Goal: Find specific page/section: Find specific page/section

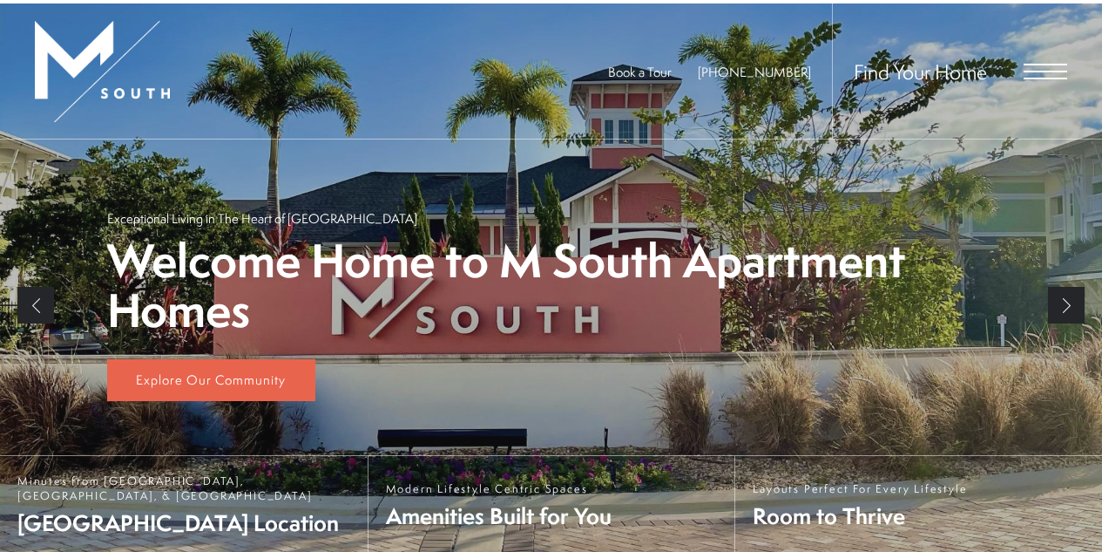
scroll to position [266, 0]
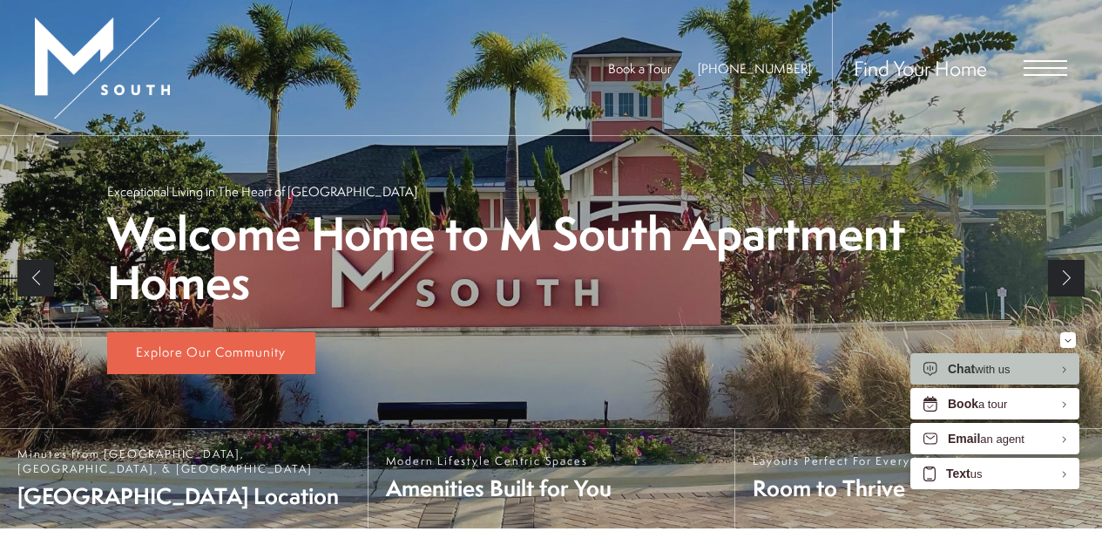
click at [1039, 67] on span "Open Menu" at bounding box center [1046, 68] width 44 height 2
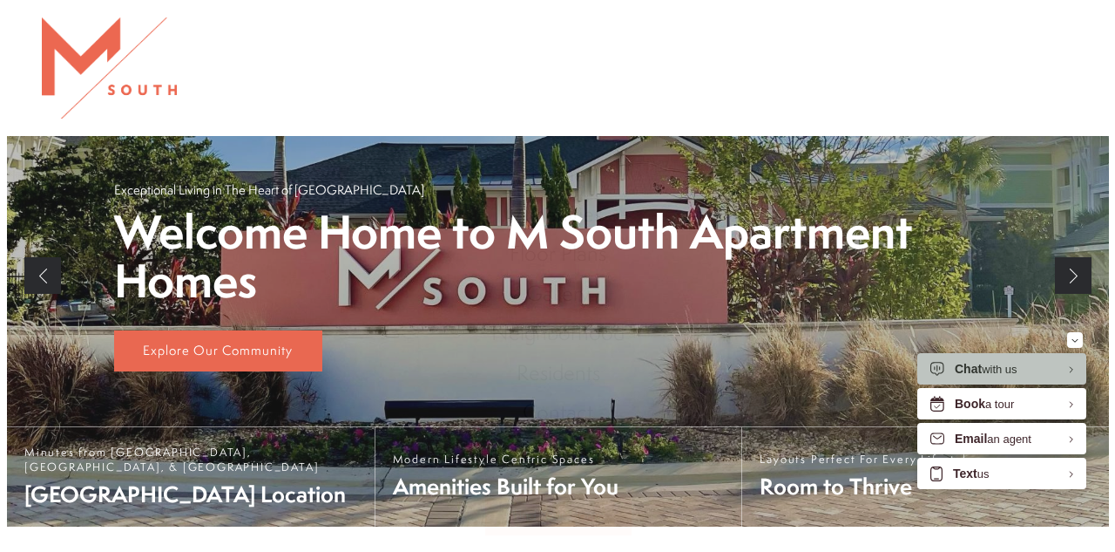
scroll to position [0, 0]
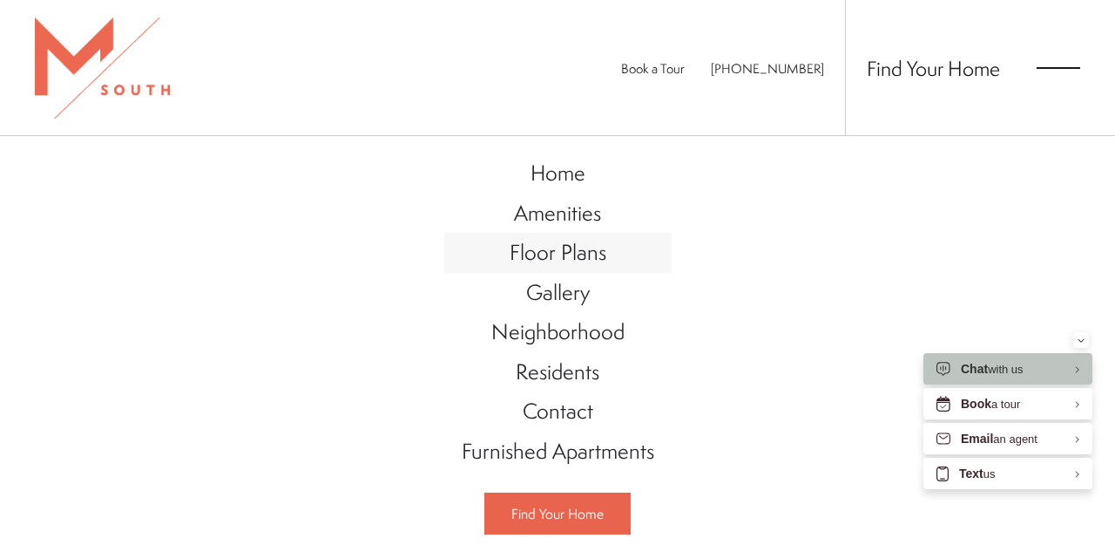
click at [570, 261] on span "Floor Plans" at bounding box center [558, 252] width 97 height 30
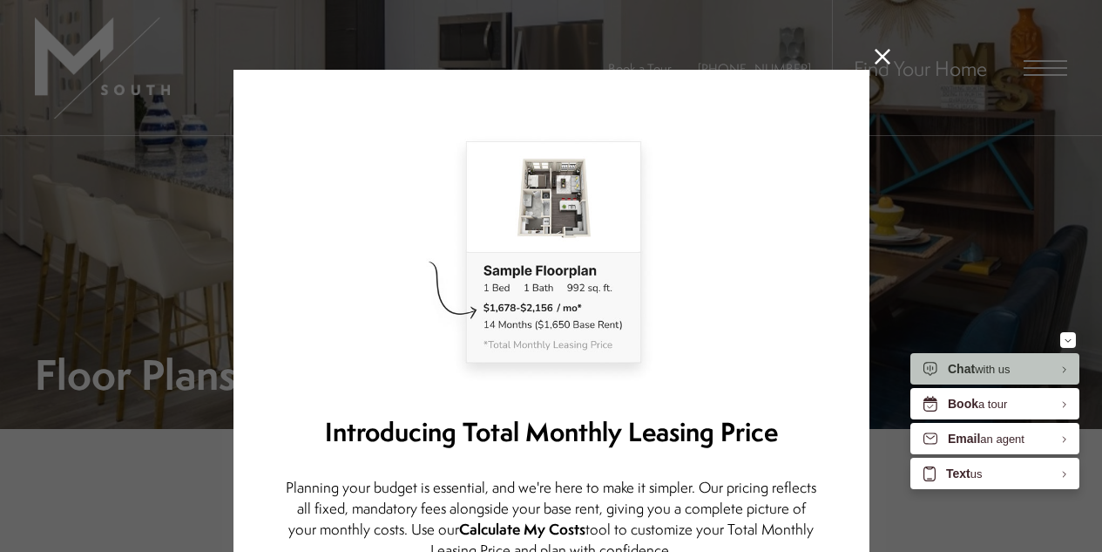
click at [875, 61] on icon at bounding box center [883, 57] width 16 height 16
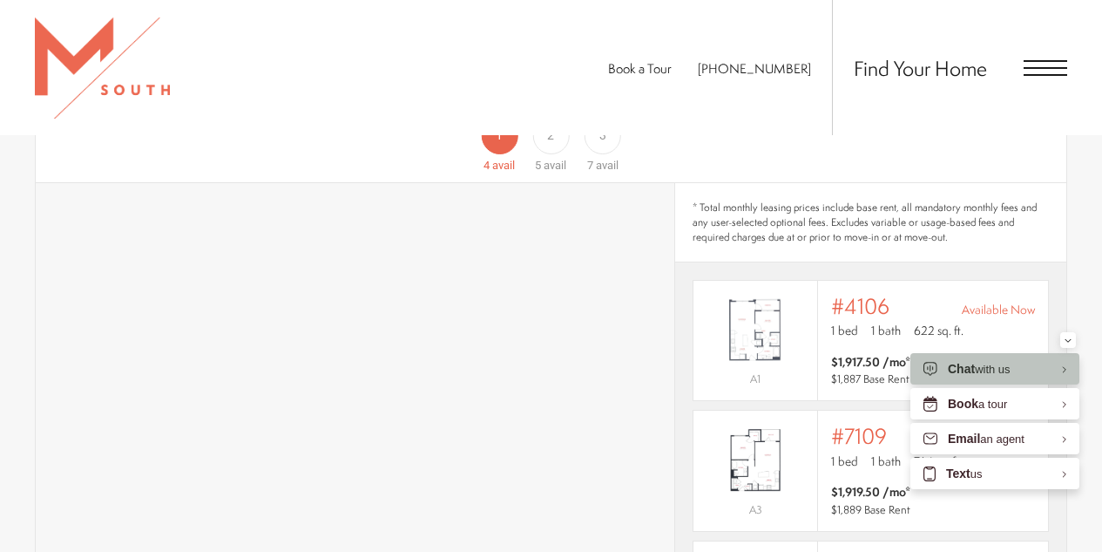
scroll to position [1010, 0]
